Goal: Task Accomplishment & Management: Manage account settings

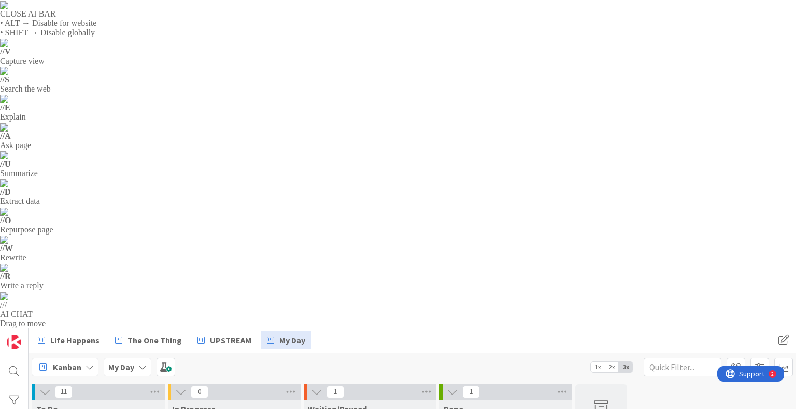
drag, startPoint x: 223, startPoint y: 101, endPoint x: 226, endPoint y: 106, distance: 6.0
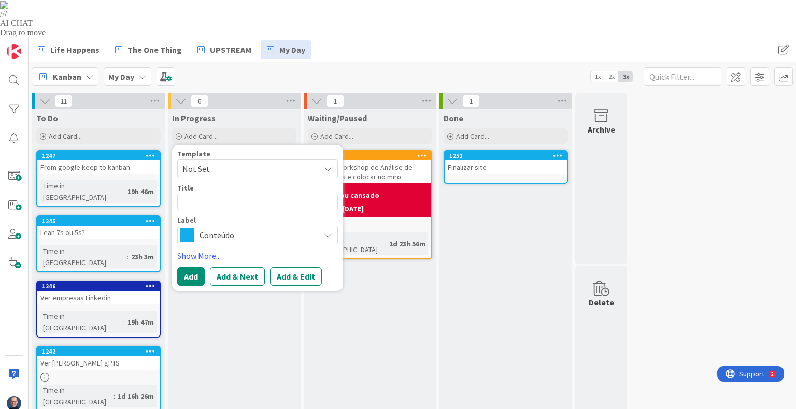
type textarea "x"
type textarea "N"
type textarea "x"
type textarea "NE"
type textarea "x"
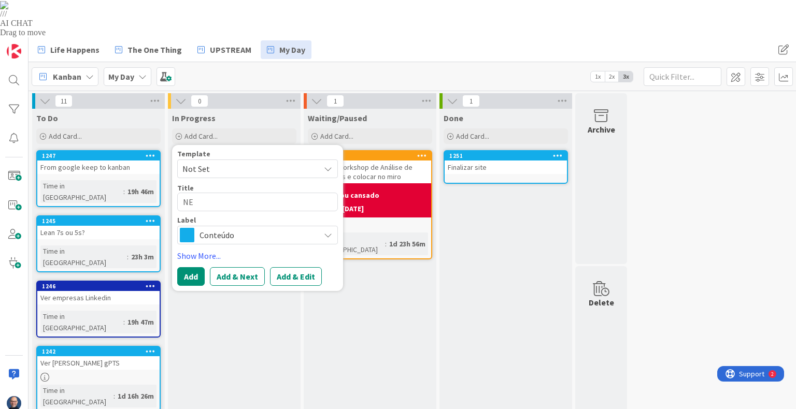
type textarea "NEt"
type textarea "x"
type textarea "NEtwo"
type textarea "x"
type textarea "NEtwor"
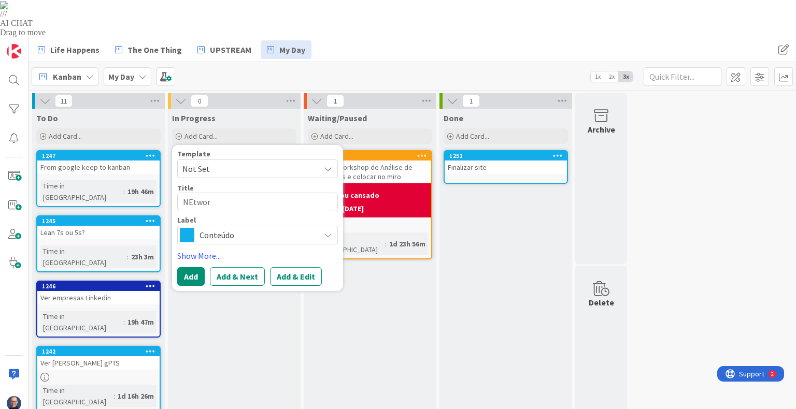
type textarea "x"
type textarea "NEtwork"
type textarea "x"
type textarea "NEtworki"
type textarea "x"
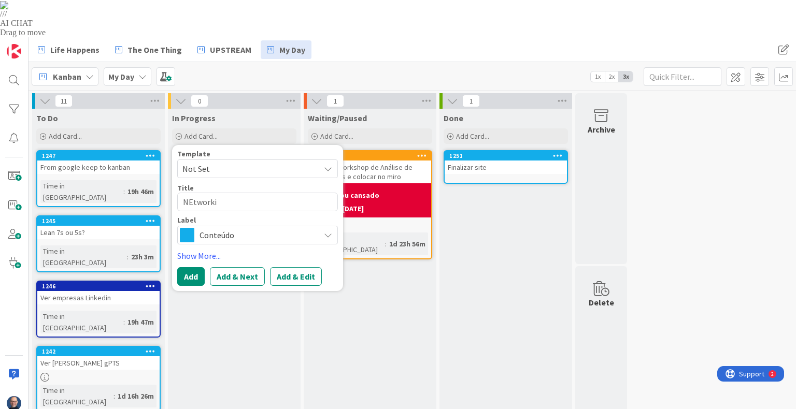
type textarea "NEtwork"
type textarea "x"
type textarea "NEtwor"
type textarea "x"
type textarea "NEtwo"
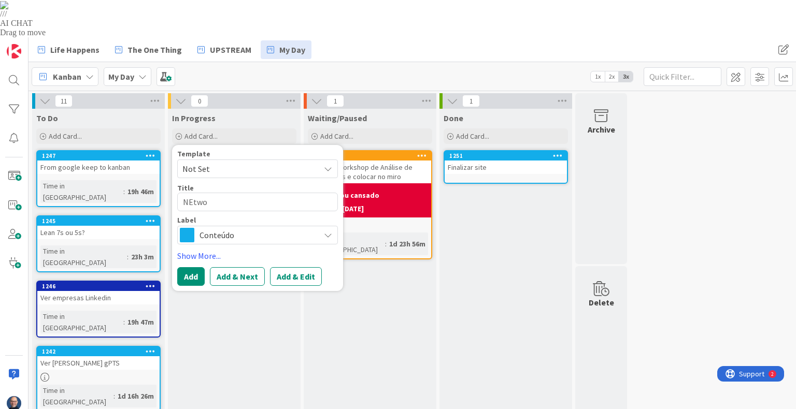
type textarea "x"
type textarea "NEtw"
type textarea "x"
type textarea "NEt"
type textarea "x"
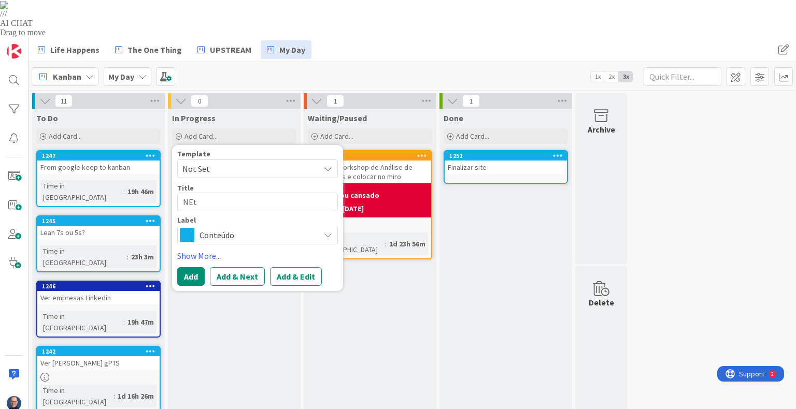
type textarea "NE"
type textarea "x"
type textarea "N"
type textarea "x"
type textarea "Ne"
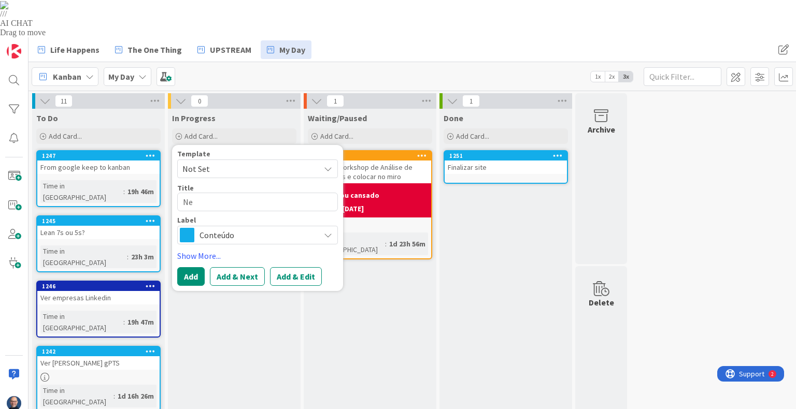
type textarea "x"
type textarea "Net"
type textarea "x"
type textarea "Netw"
type textarea "x"
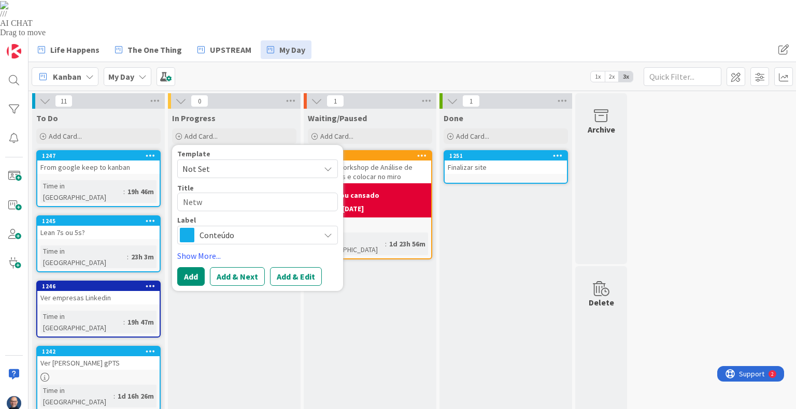
type textarea "Netwo"
type textarea "x"
type textarea "Networ"
type textarea "x"
type textarea "Network"
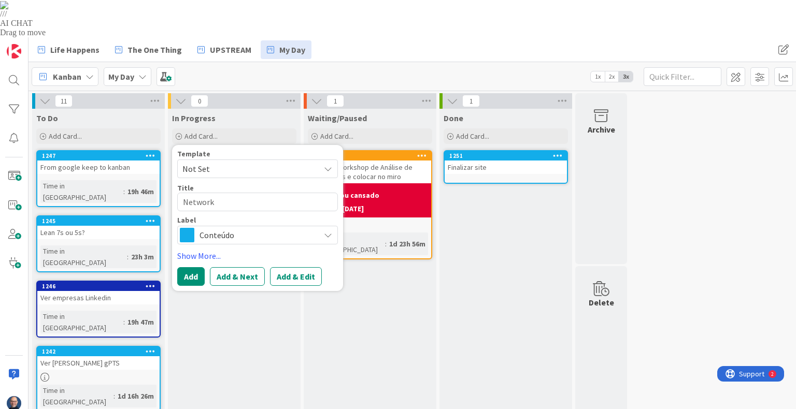
type textarea "x"
type textarea "Networki"
type textarea "x"
type textarea "Networking"
type textarea "x"
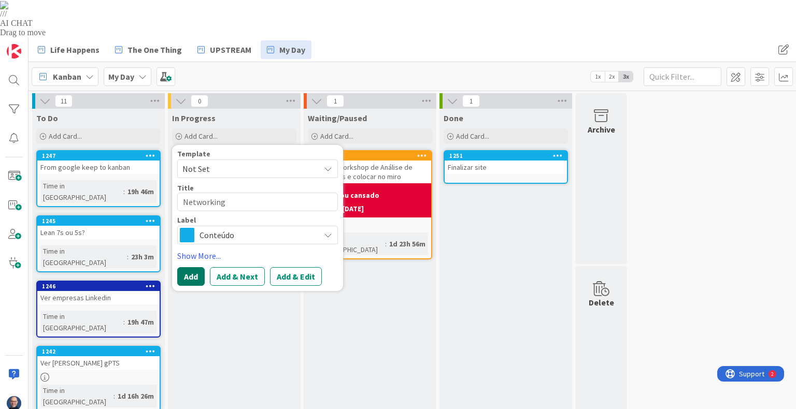
type textarea "Networking"
click at [195, 267] on button "Add" at bounding box center [190, 276] width 27 height 19
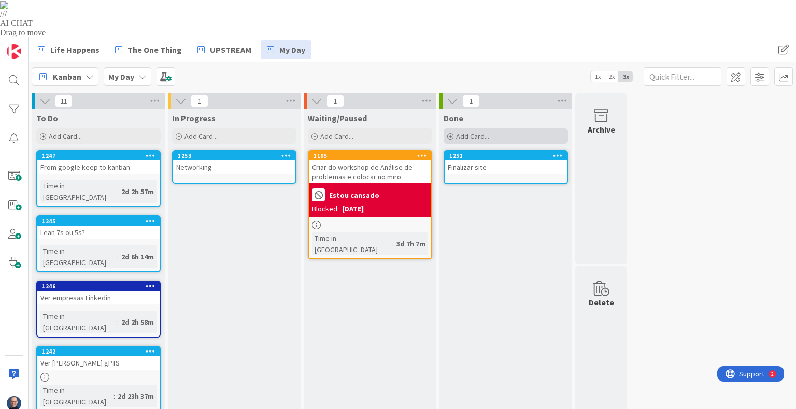
click at [489, 129] on div "Add Card..." at bounding box center [506, 137] width 124 height 16
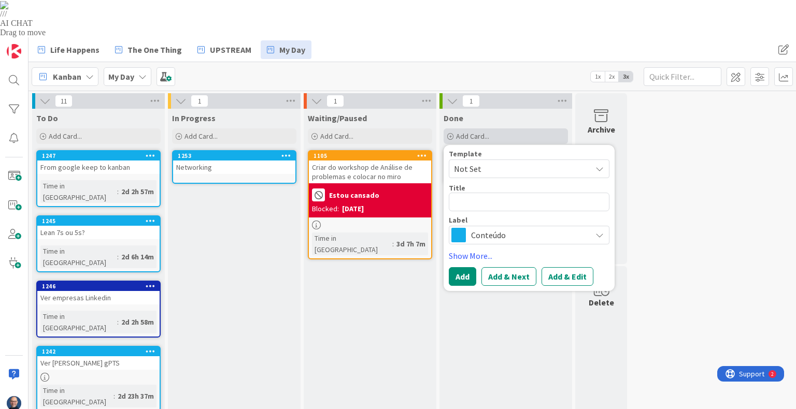
type textarea "x"
type textarea "T"
type textarea "x"
type textarea "Te"
type textarea "x"
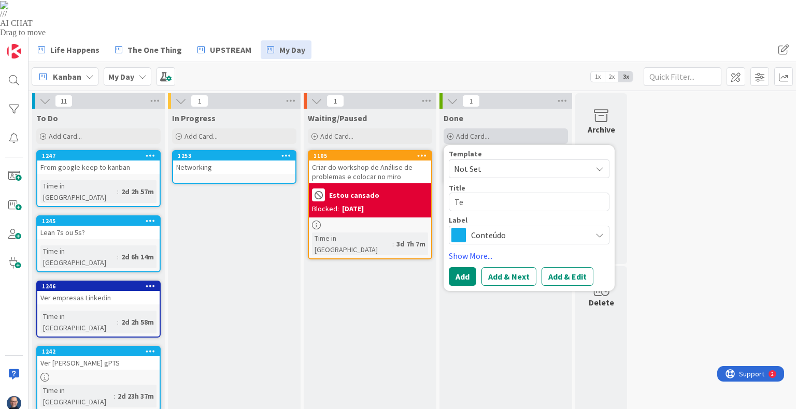
type textarea "Tes"
type textarea "x"
type textarea "Test"
type textarea "x"
type textarea "Tes"
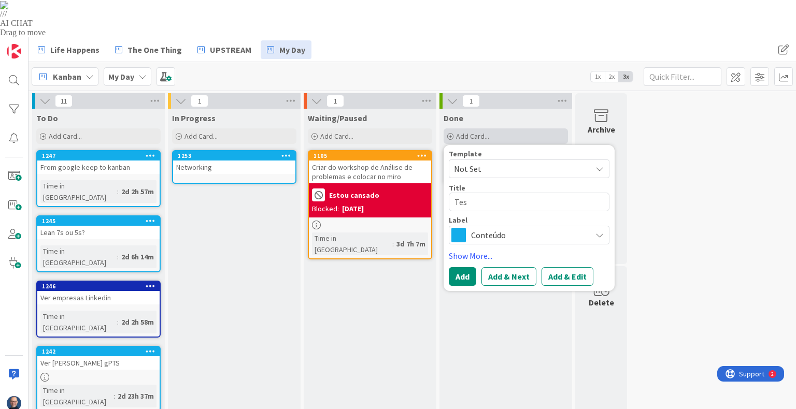
type textarea "x"
type textarea "Te"
type textarea "x"
type textarea "T"
type textarea "x"
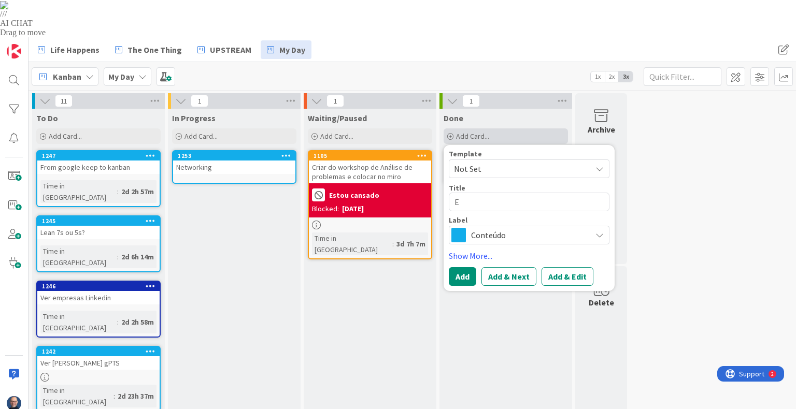
type textarea "En"
type textarea "x"
type textarea "Enc"
type textarea "x"
type textarea "Enco"
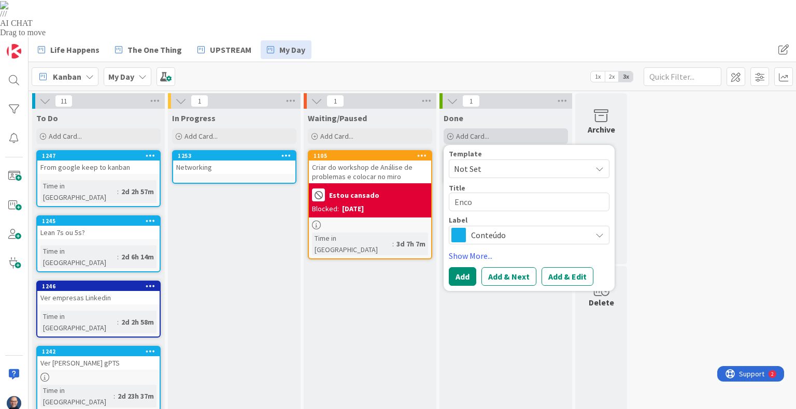
type textarea "x"
type textarea "Encon"
type textarea "x"
type textarea "Encont"
type textarea "x"
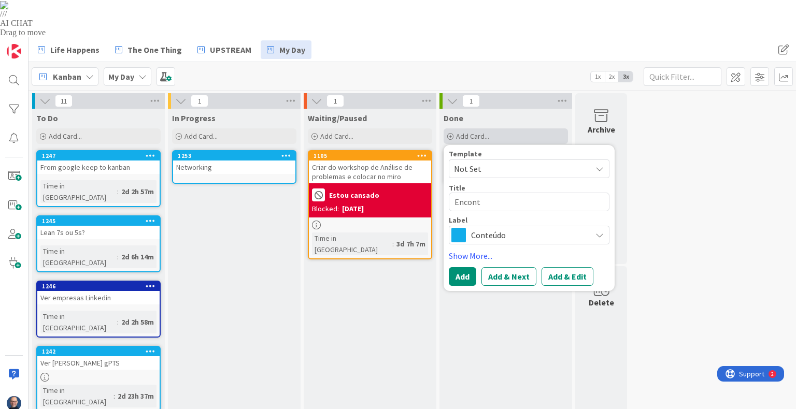
type textarea "Enconta"
type textarea "x"
type textarea "Encontar"
type textarea "x"
type textarea "Encontar p"
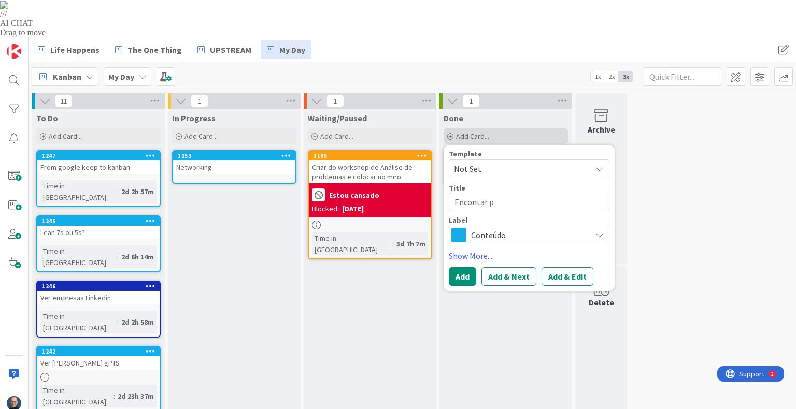
type textarea "x"
type textarea "Encontar pl"
type textarea "x"
type textarea "Encontar pla"
type textarea "x"
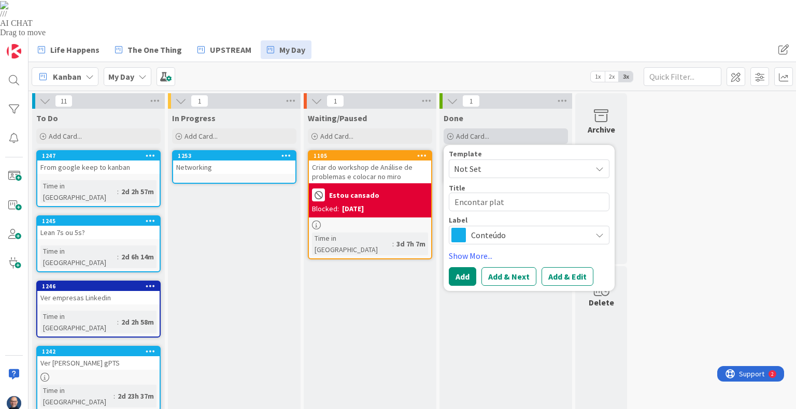
type textarea "Encontar plata"
type textarea "x"
type textarea "Encontar plataf"
type textarea "x"
type textarea "Encontar platafo"
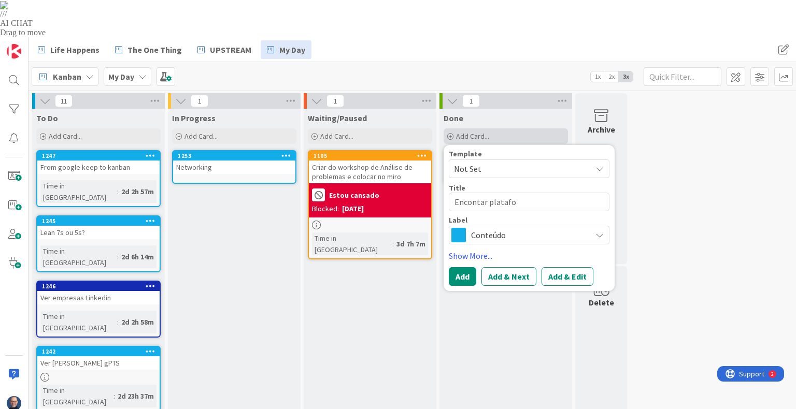
type textarea "x"
type textarea "Encontar plataform"
type textarea "x"
type textarea "Encontar plataforma"
type textarea "x"
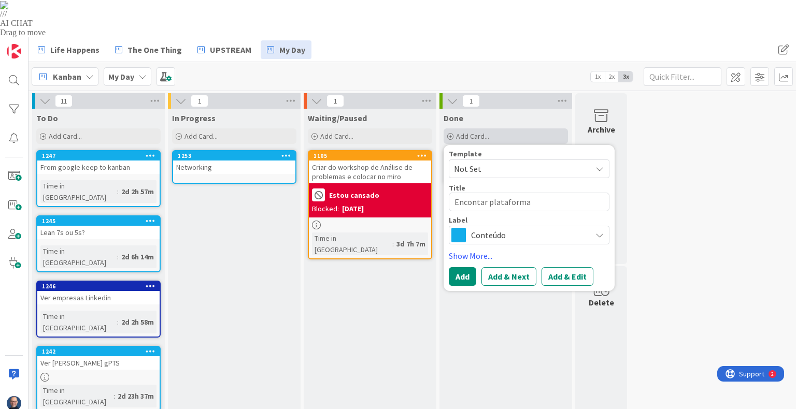
type textarea "Encontar plataformas"
type textarea "x"
type textarea "Encontar plataformas"
type textarea "x"
type textarea "Encontar plataformas A"
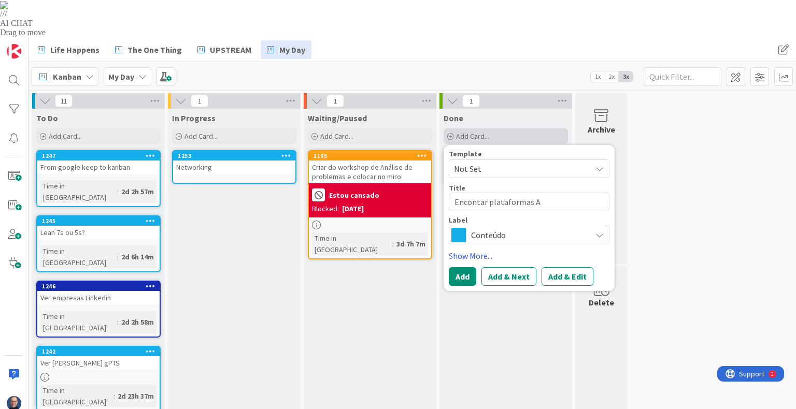
type textarea "x"
type textarea "Encontar plataformas AI"
type textarea "x"
type textarea "Encontar plataformas AI"
type textarea "x"
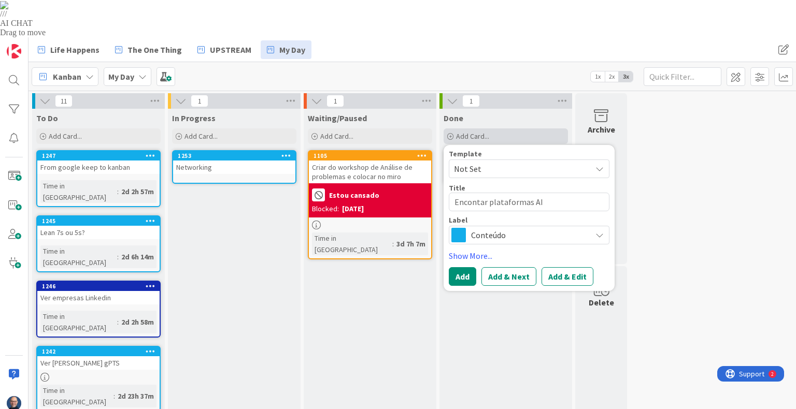
type textarea "Encontar plataformas AI p"
type textarea "x"
type textarea "Encontar plataformas AI pa"
type textarea "x"
type textarea "Encontar plataformas AI par"
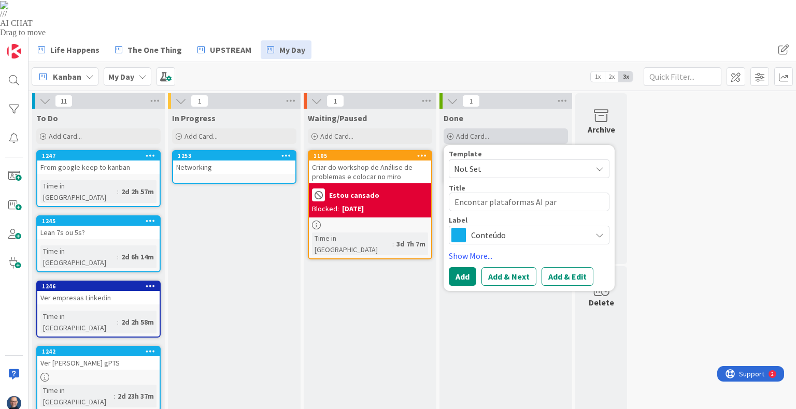
type textarea "x"
type textarea "Encontar plataformas AI para"
type textarea "x"
type textarea "Encontar plataformas AI para"
type textarea "x"
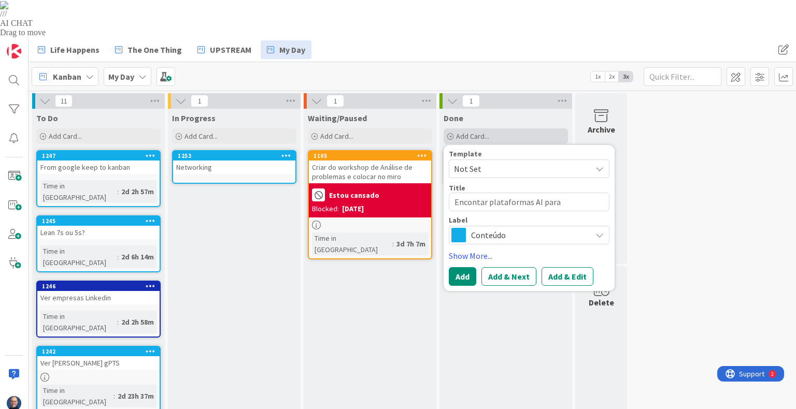
type textarea "Encontar plataformas AI para c"
type textarea "x"
type textarea "Encontar plataformas AI para cr"
type textarea "x"
type textarea "Encontar plataformas AI para cri"
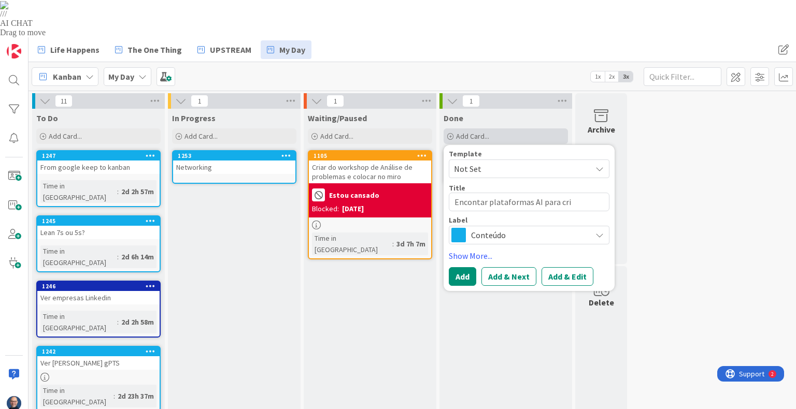
type textarea "x"
type textarea "Encontar plataformas AI para cria"
type textarea "x"
type textarea "Encontar plataformas AI para criaç"
type textarea "x"
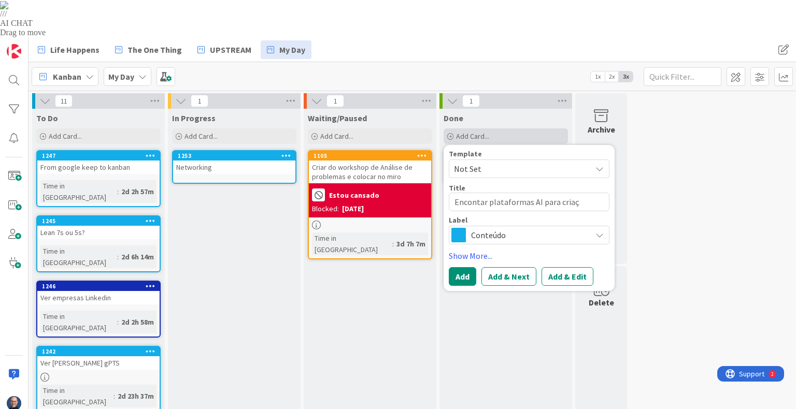
type textarea "Encontar plataformas AI para criaçã"
type textarea "x"
type textarea "Encontar plataformas AI para criaçãi"
type textarea "x"
type textarea "Encontar plataformas AI para criaçãi d"
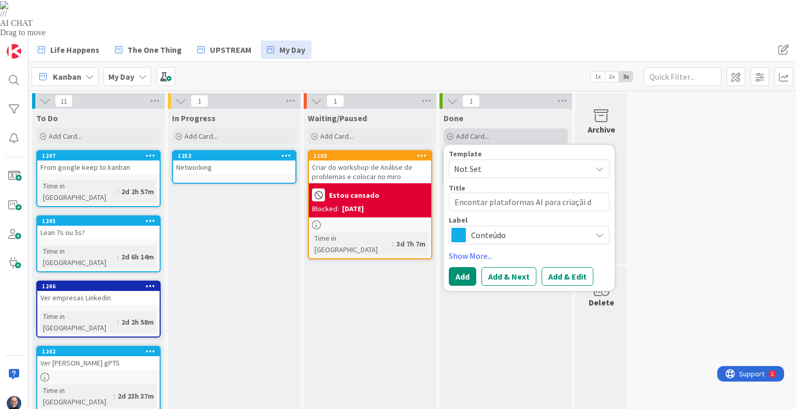
type textarea "x"
type textarea "Encontar plataformas AI para criaçãi de"
type textarea "x"
type textarea "Encontar plataformas AI para criaçãi de"
type textarea "x"
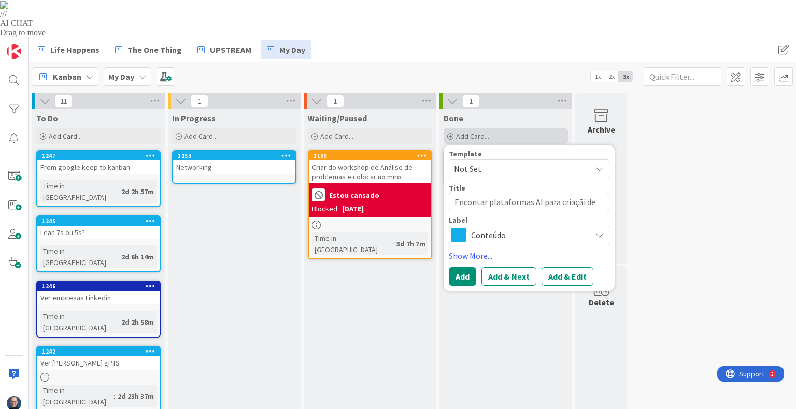
type textarea "Encontar plataformas AI para criaçãi de v"
type textarea "x"
type textarea "Encontar plataformas AI para criaçãi de"
type textarea "x"
type textarea "Encontar plataformas AI para criaçãi de"
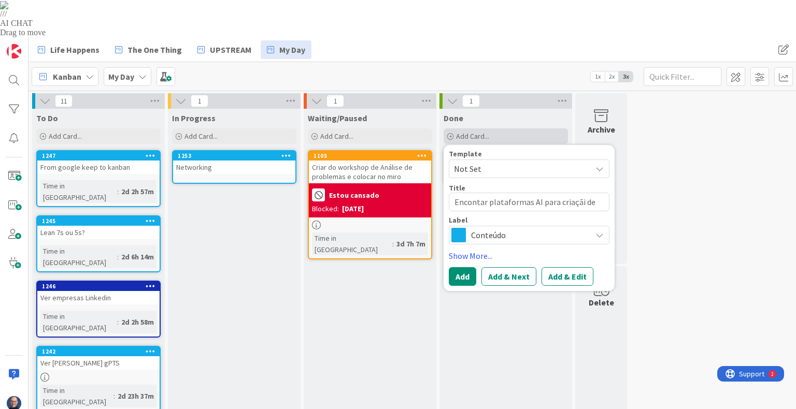
type textarea "x"
type textarea "Encontar plataformas AI para criaçãi d"
type textarea "x"
type textarea "Encontar plataformas AI para criaçãi"
type textarea "x"
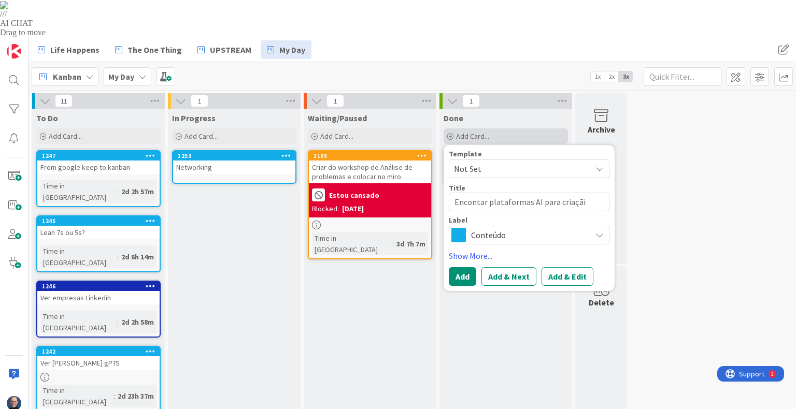
type textarea "Encontar plataformas AI para criaçãi"
type textarea "x"
type textarea "Encontar plataformas AI para criaçã"
type textarea "x"
type textarea "Encontar plataformas AI para criação"
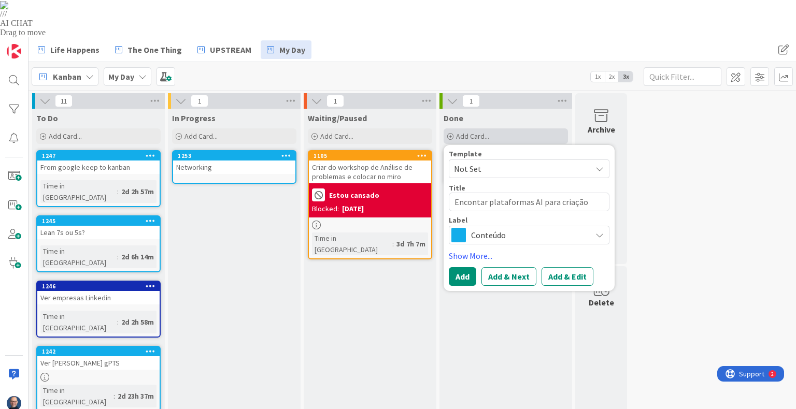
type textarea "x"
type textarea "Encontar plataformas AI para criação"
type textarea "x"
type textarea "Encontar plataformas AI para criação d"
type textarea "x"
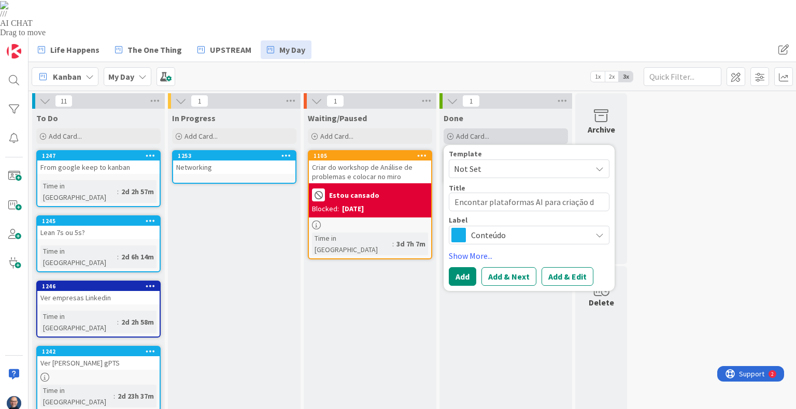
type textarea "Encontar plataformas AI para criação de"
type textarea "x"
type textarea "Encontar plataformas AI para criação de"
type textarea "x"
type textarea "Encontar plataformas AI para criação de v"
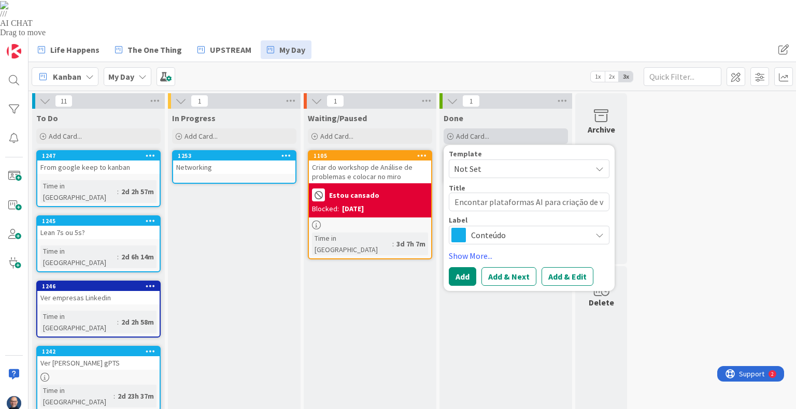
type textarea "x"
type textarea "Encontar plataformas AI para criação de vi"
type textarea "x"
type textarea "Encontar plataformas AI para criação de vid"
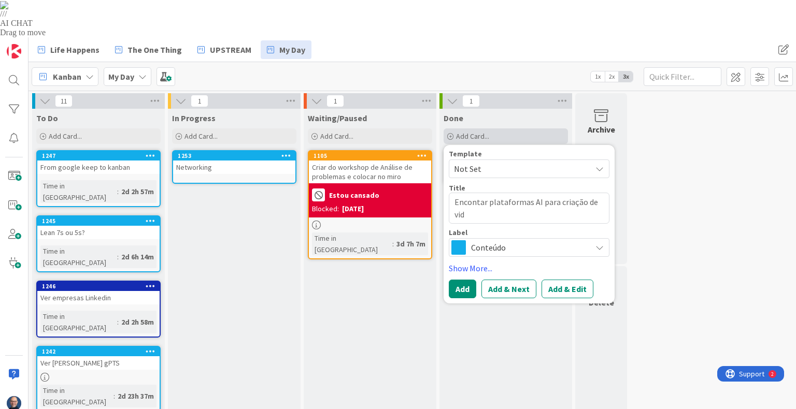
type textarea "x"
type textarea "Encontar plataformas AI para criação de vide"
type textarea "x"
type textarea "Encontar plataformas AI para criação de video"
click at [461, 280] on button "Add" at bounding box center [462, 289] width 27 height 19
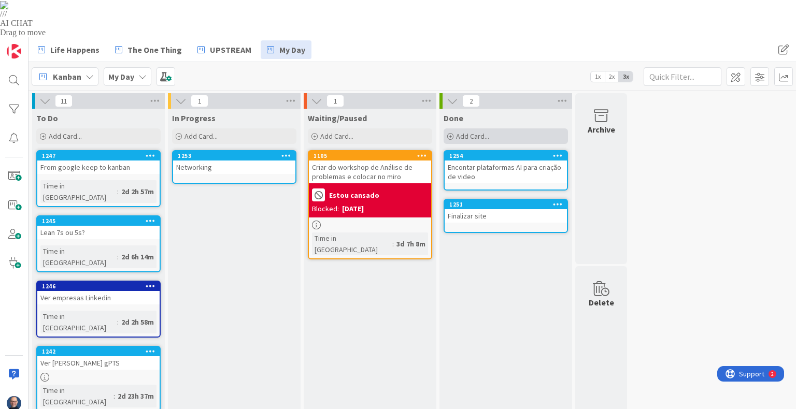
click at [510, 129] on div "Add Card..." at bounding box center [506, 137] width 124 height 16
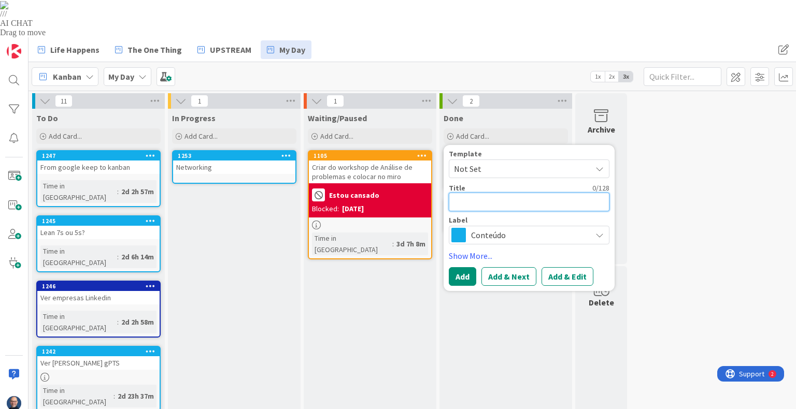
type textarea "x"
type textarea "A"
type textarea "x"
type textarea "Au"
type textarea "x"
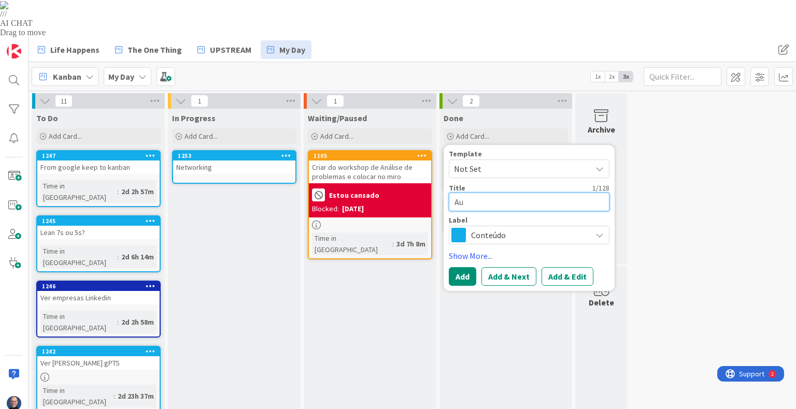
type textarea "Aut"
type textarea "x"
type textarea "Auto"
type textarea "x"
type textarea "Auto-"
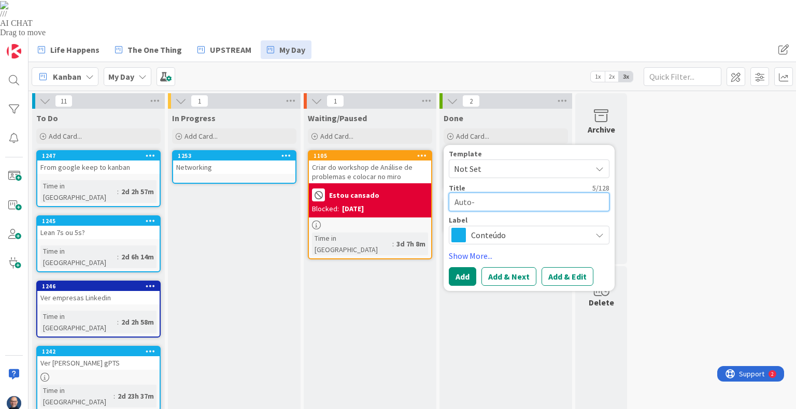
type textarea "x"
type textarea "Auto-r"
type textarea "x"
type textarea "Auto-re"
type textarea "x"
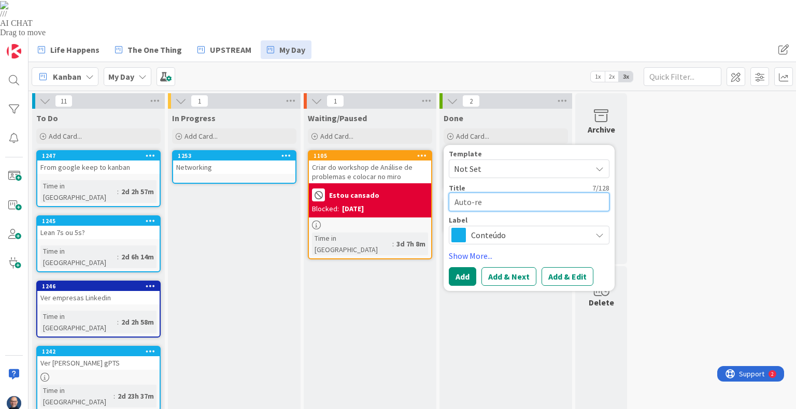
type textarea "Auto-ref"
type textarea "x"
type textarea "Auto-refl"
type textarea "x"
type textarea "Auto-refle"
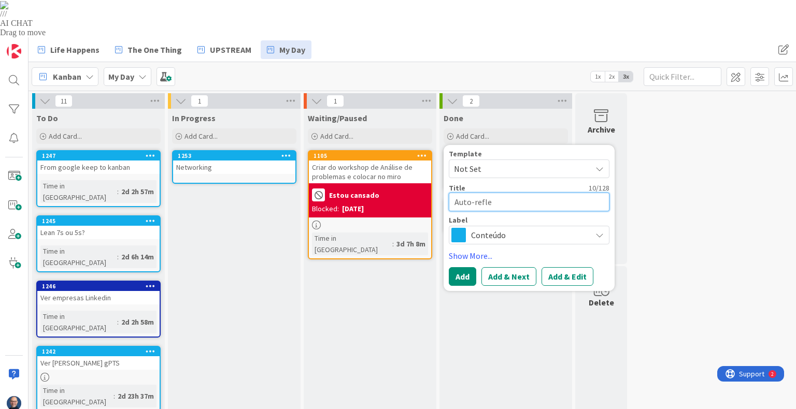
type textarea "x"
type textarea "Auto-reflex"
type textarea "x"
type textarea "Auto-reflexã"
type textarea "x"
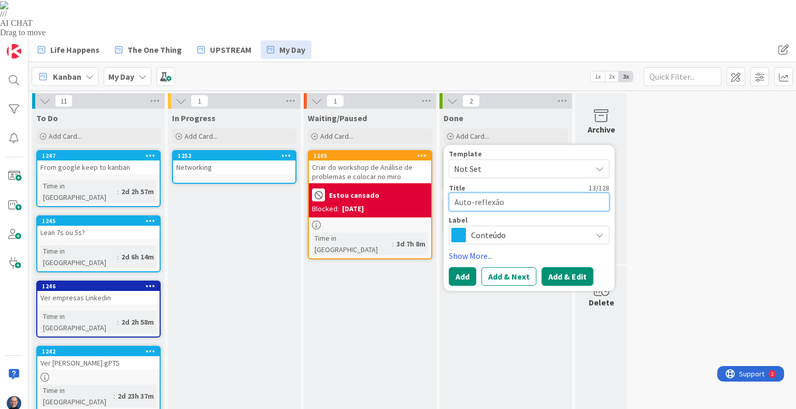
type textarea "Auto-reflexão"
click at [560, 267] on button "Add & Edit" at bounding box center [568, 276] width 52 height 19
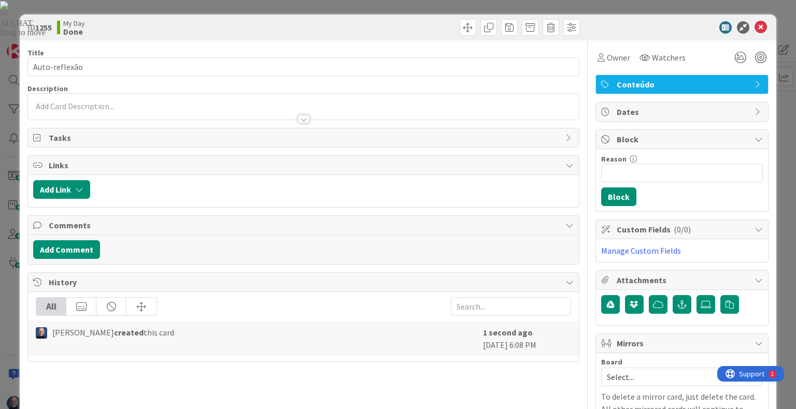
click at [151, 109] on div at bounding box center [303, 114] width 550 height 11
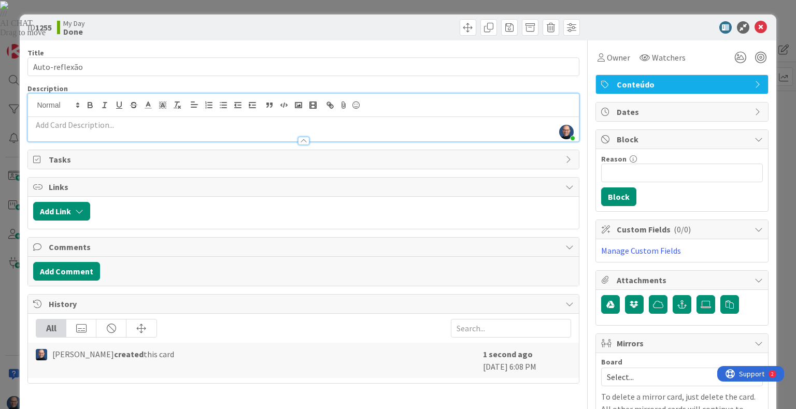
click at [117, 126] on p at bounding box center [303, 125] width 540 height 12
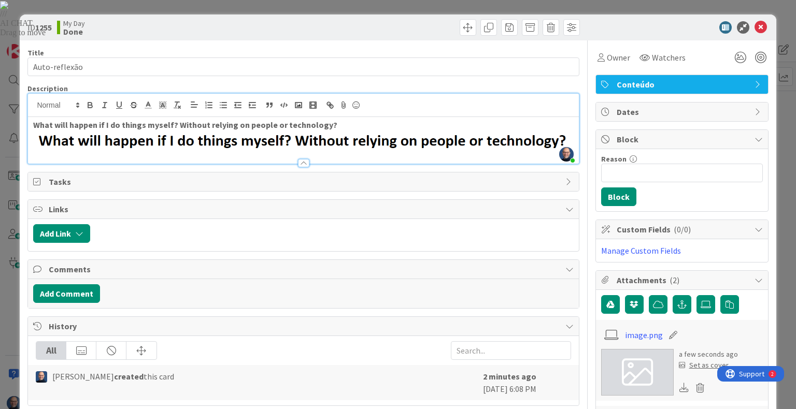
click at [333, 127] on p "What will happen if I do things myself? Without relying on people or technology?" at bounding box center [303, 134] width 540 height 31
click at [335, 141] on img at bounding box center [303, 141] width 540 height 20
click at [336, 125] on p "What will happen if I do things myself? Without relying on people or technology?" at bounding box center [303, 134] width 540 height 31
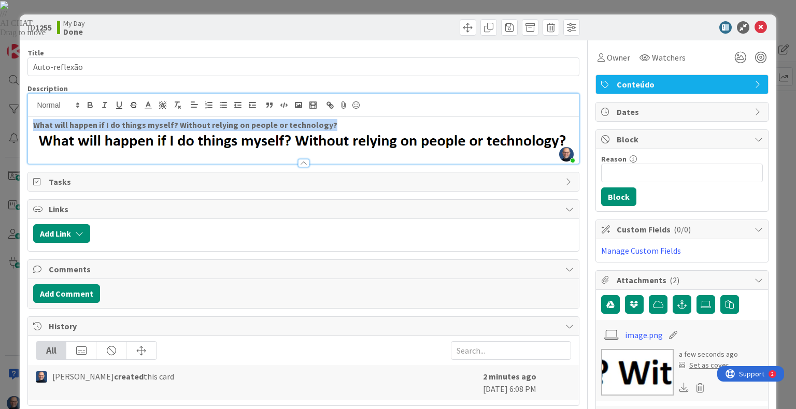
drag, startPoint x: 344, startPoint y: 125, endPoint x: 17, endPoint y: 130, distance: 327.0
click at [17, 130] on div "ID 1255 My Day Done Title 13 / 128 Auto-reflexão Description [PERSON_NAME] just…" at bounding box center [398, 204] width 796 height 409
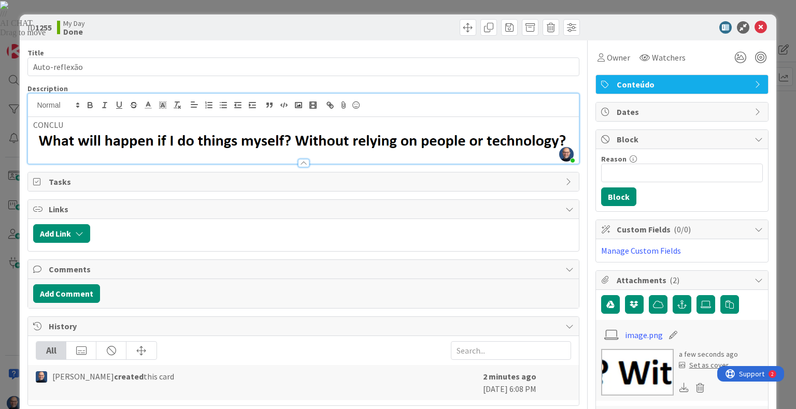
click at [95, 126] on p "CONCLU" at bounding box center [303, 134] width 540 height 31
click at [755, 30] on icon at bounding box center [761, 27] width 12 height 12
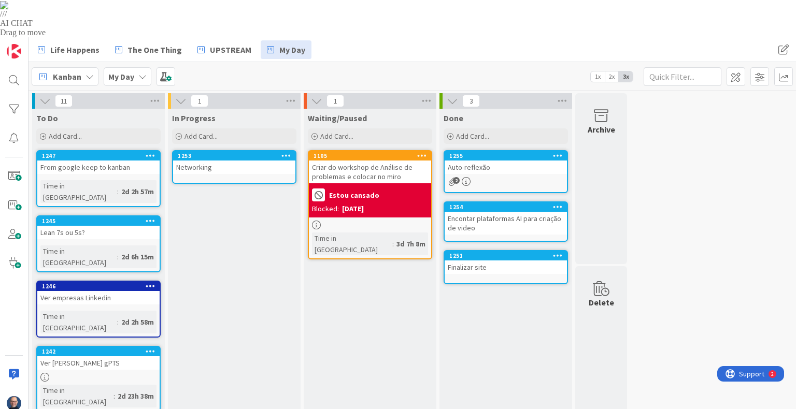
click at [505, 161] on div "Auto-reflexão" at bounding box center [506, 167] width 122 height 13
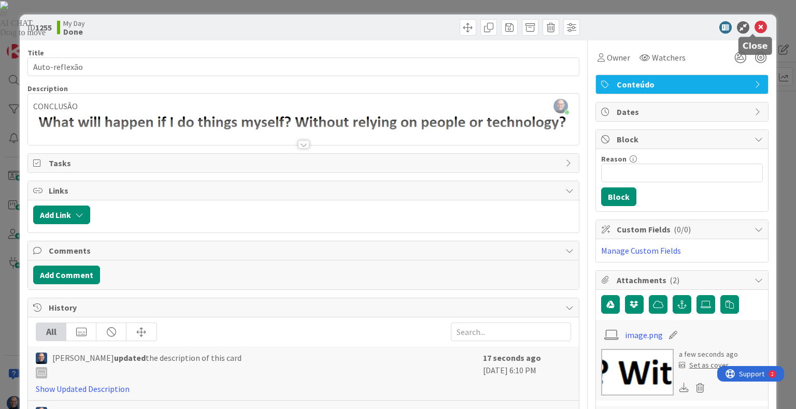
click at [755, 25] on icon at bounding box center [761, 27] width 12 height 12
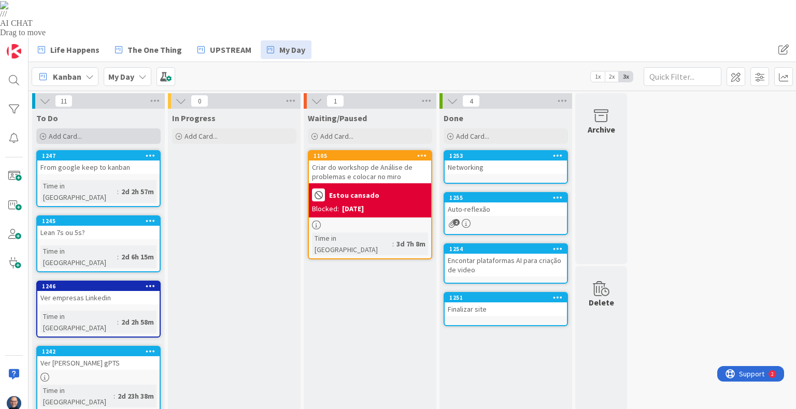
click at [106, 129] on div "Add Card..." at bounding box center [98, 137] width 124 height 16
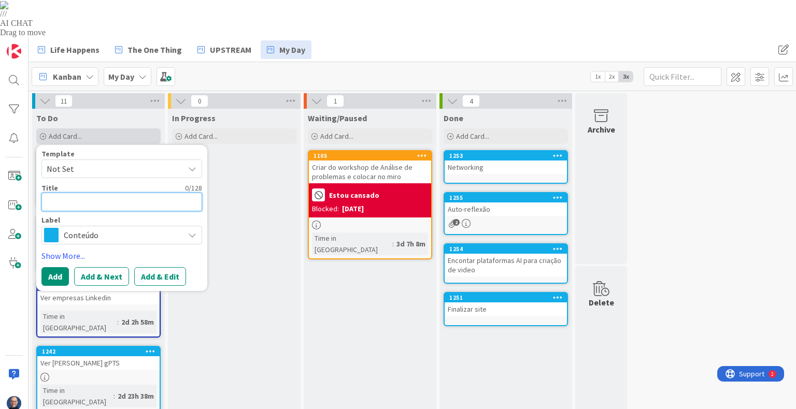
type textarea "C"
type textarea "x"
type textarea "Ch"
type textarea "x"
type textarea "Che"
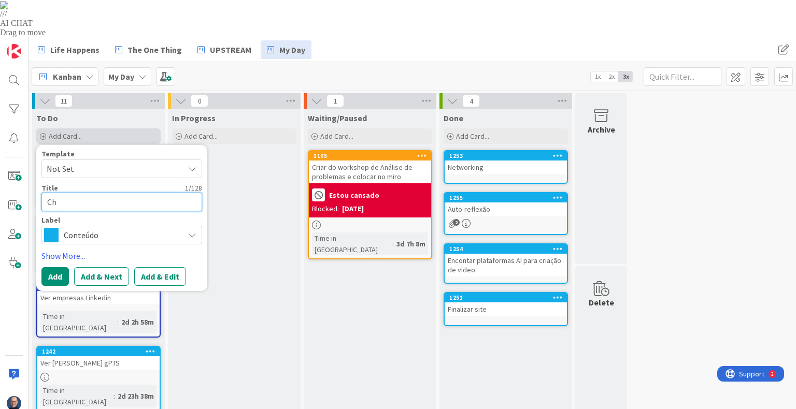
type textarea "x"
type textarea "Chec"
drag, startPoint x: 87, startPoint y: 165, endPoint x: 24, endPoint y: 164, distance: 62.2
click at [24, 164] on div "Life Happens The One Thing UPSTREAM My Day Life Happens The One Thing UPSTREAM …" at bounding box center [398, 241] width 796 height 409
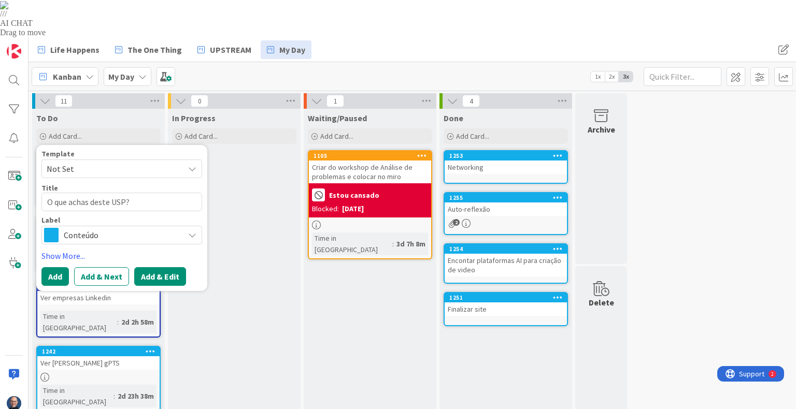
click at [176, 267] on button "Add & Edit" at bounding box center [160, 276] width 52 height 19
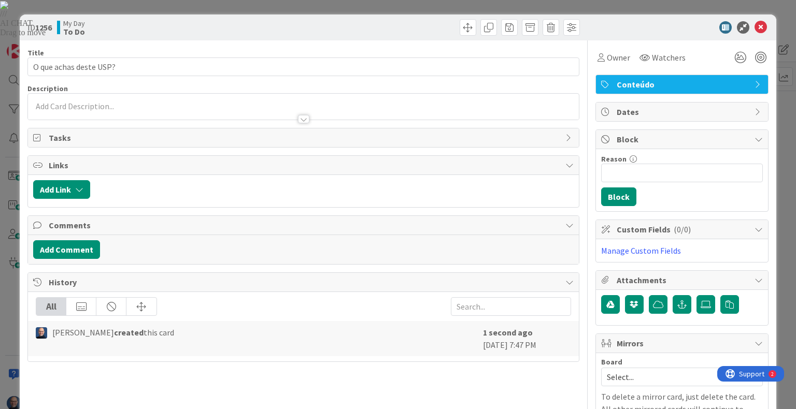
click at [140, 105] on div at bounding box center [303, 107] width 550 height 26
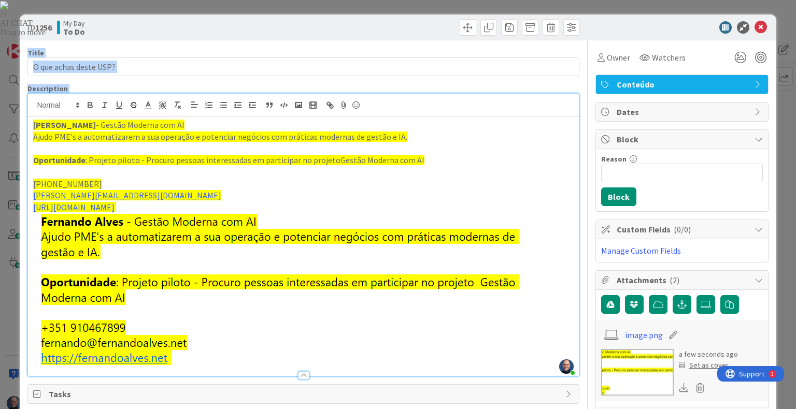
drag, startPoint x: 751, startPoint y: 28, endPoint x: 464, endPoint y: 159, distance: 316.1
click at [464, 159] on div "ID 1256 My Day To Do Title 22 / 128 O que achas deste USP? Description [PERSON_…" at bounding box center [398, 414] width 756 height 798
click at [464, 155] on p "Oportunidade : Projeto piloto - Procuro pessoas interessadas em participar no p…" at bounding box center [303, 160] width 540 height 12
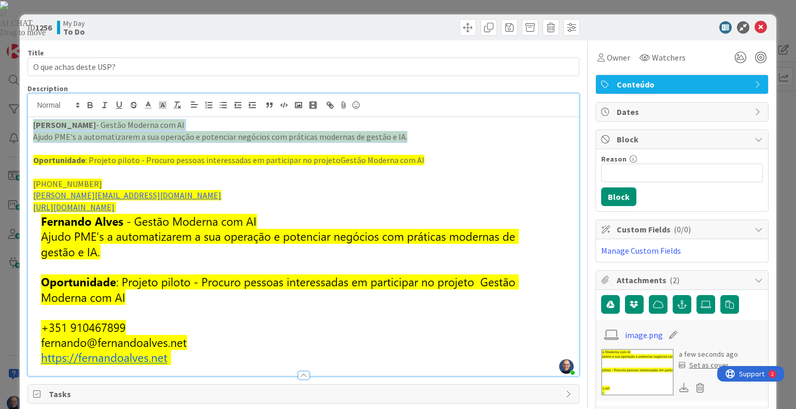
drag, startPoint x: 400, startPoint y: 138, endPoint x: 1, endPoint y: 130, distance: 398.6
click at [1, 130] on div "ID 1256 My Day To Do Title 22 / 128 O que achas deste USP? Description [PERSON_…" at bounding box center [398, 204] width 796 height 409
copy div "[PERSON_NAME] - Gestão Moderna com AI Ajudo PME's a automatizarem a sua operaçã…"
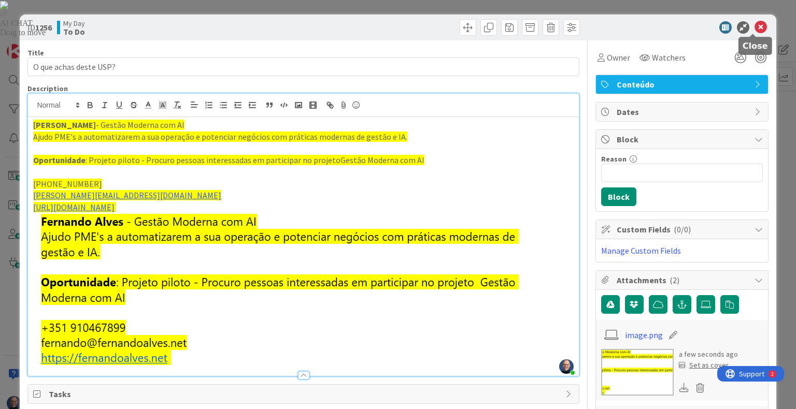
click at [755, 27] on icon at bounding box center [761, 27] width 12 height 12
